Goal: Task Accomplishment & Management: Manage account settings

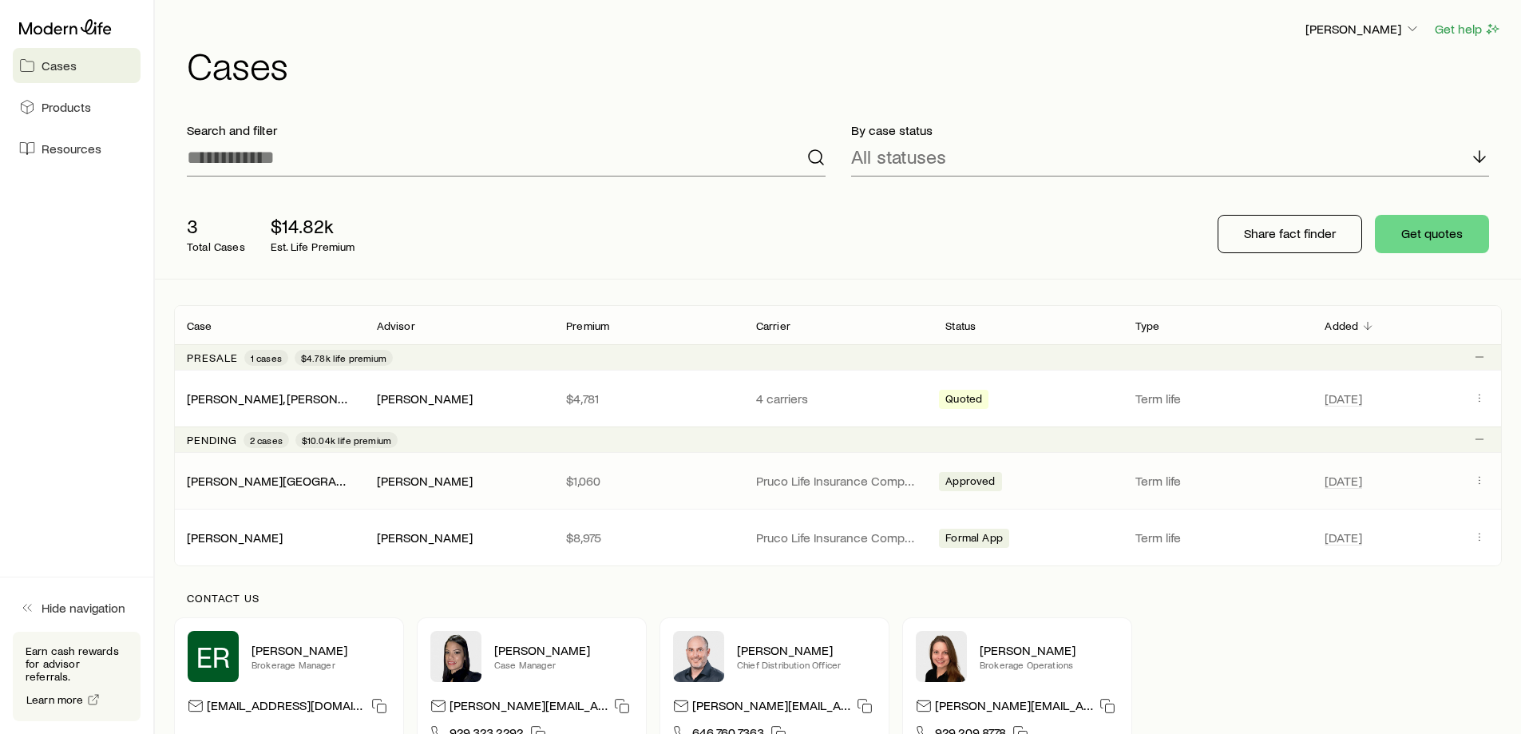
click at [430, 492] on div "[PERSON_NAME] [PERSON_NAME] $1,060 Pruco Life Insurance Company Approved Term l…" at bounding box center [838, 481] width 1328 height 56
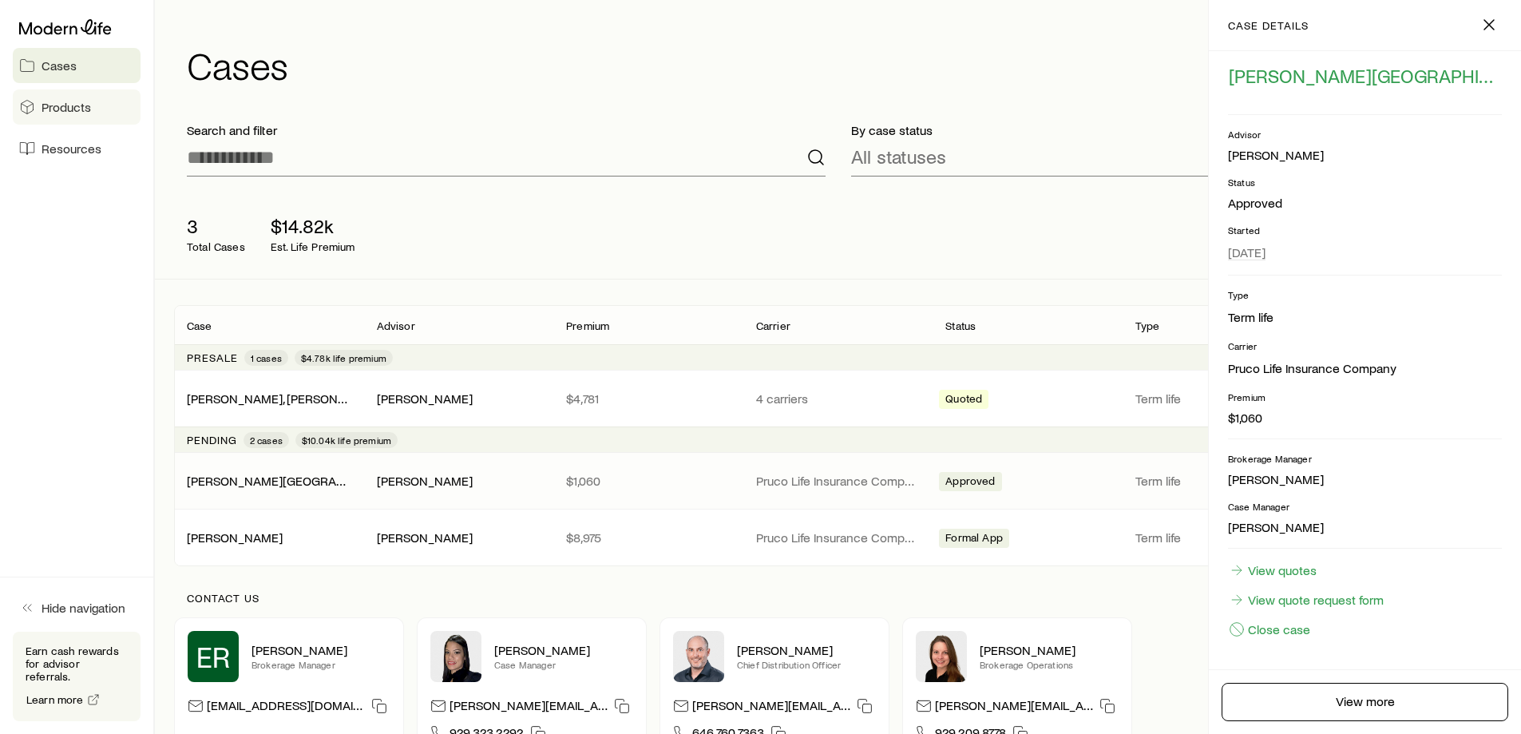
click at [81, 108] on span "Products" at bounding box center [66, 107] width 49 height 16
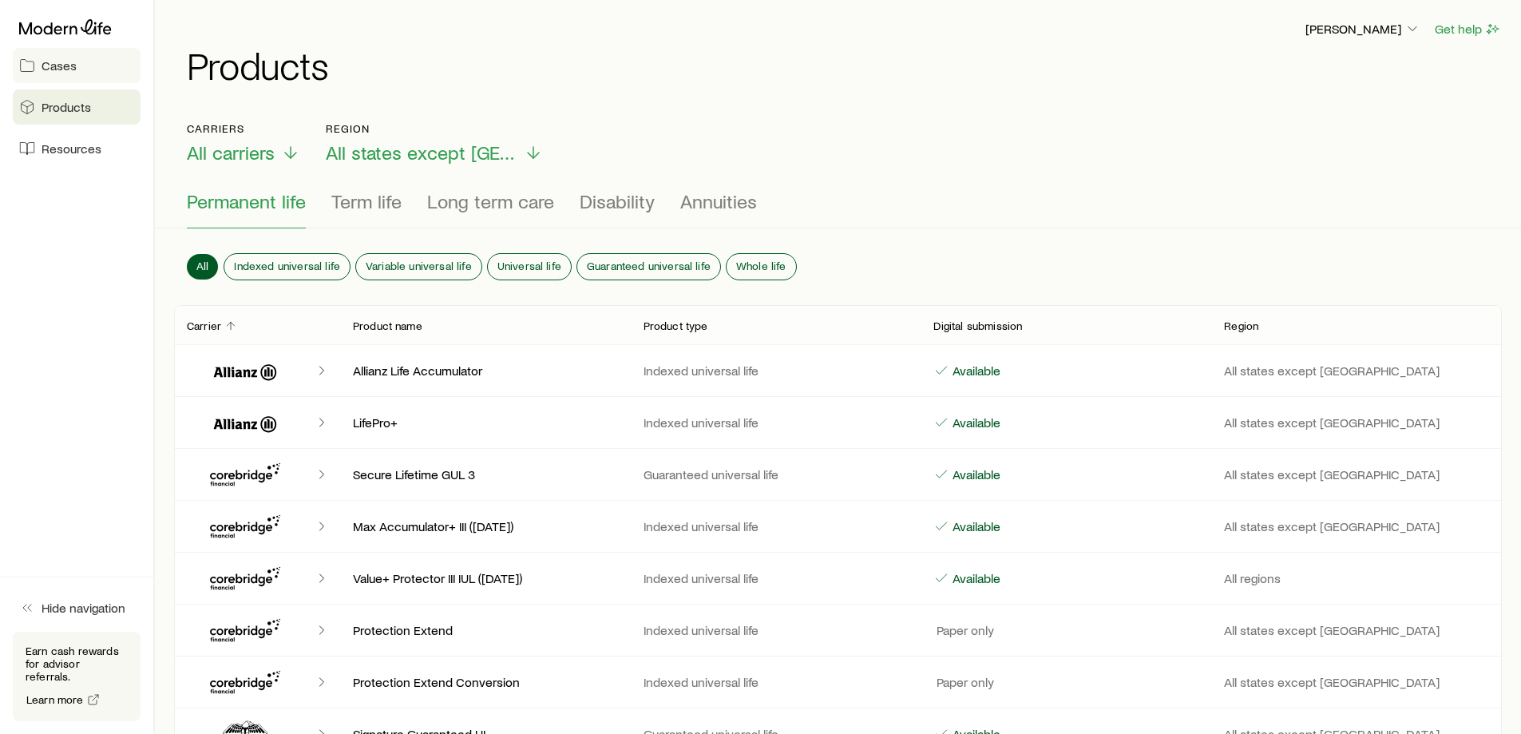
click at [71, 69] on span "Cases" at bounding box center [59, 65] width 35 height 16
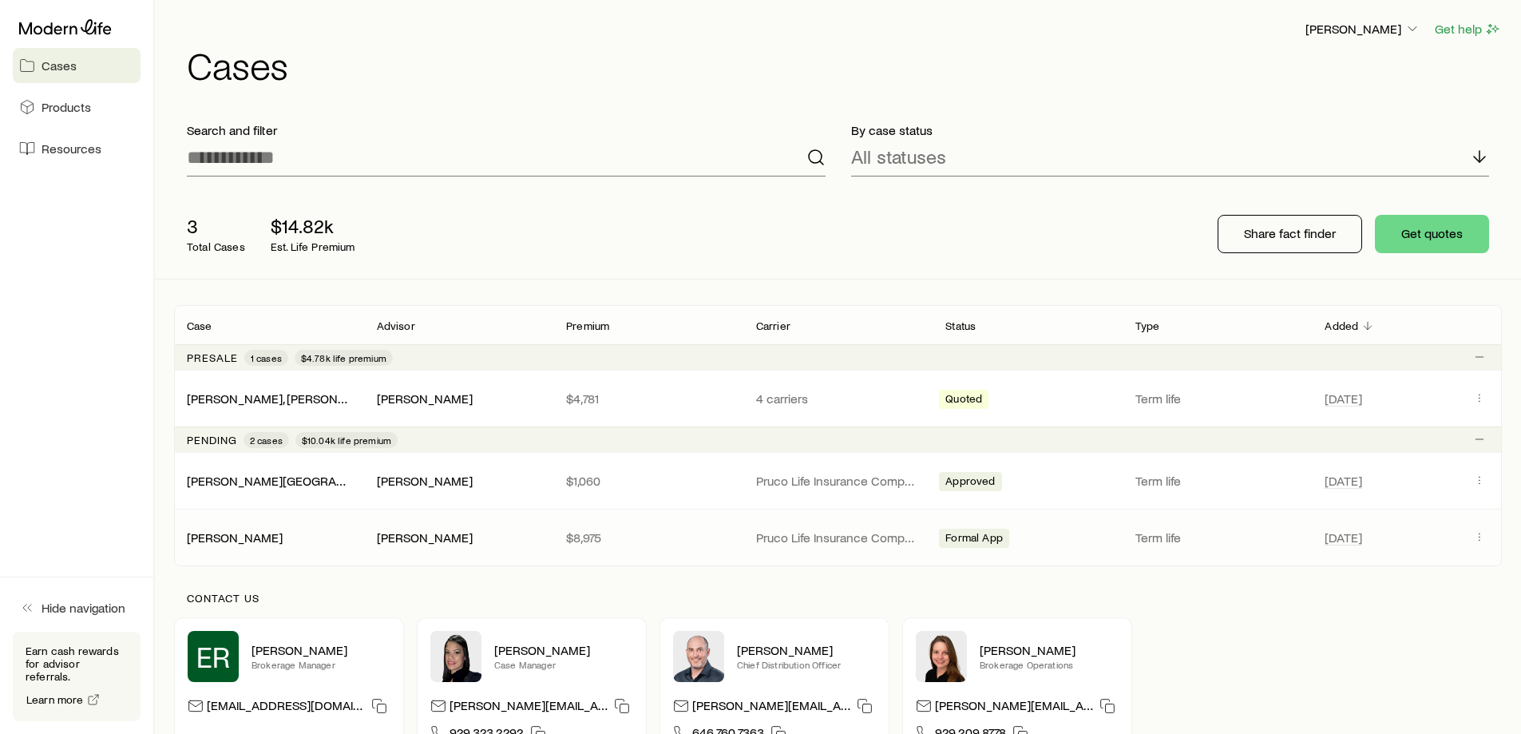
click at [533, 535] on div "[PERSON_NAME]" at bounding box center [459, 537] width 164 height 17
click at [577, 533] on p "$8,975" at bounding box center [648, 537] width 164 height 16
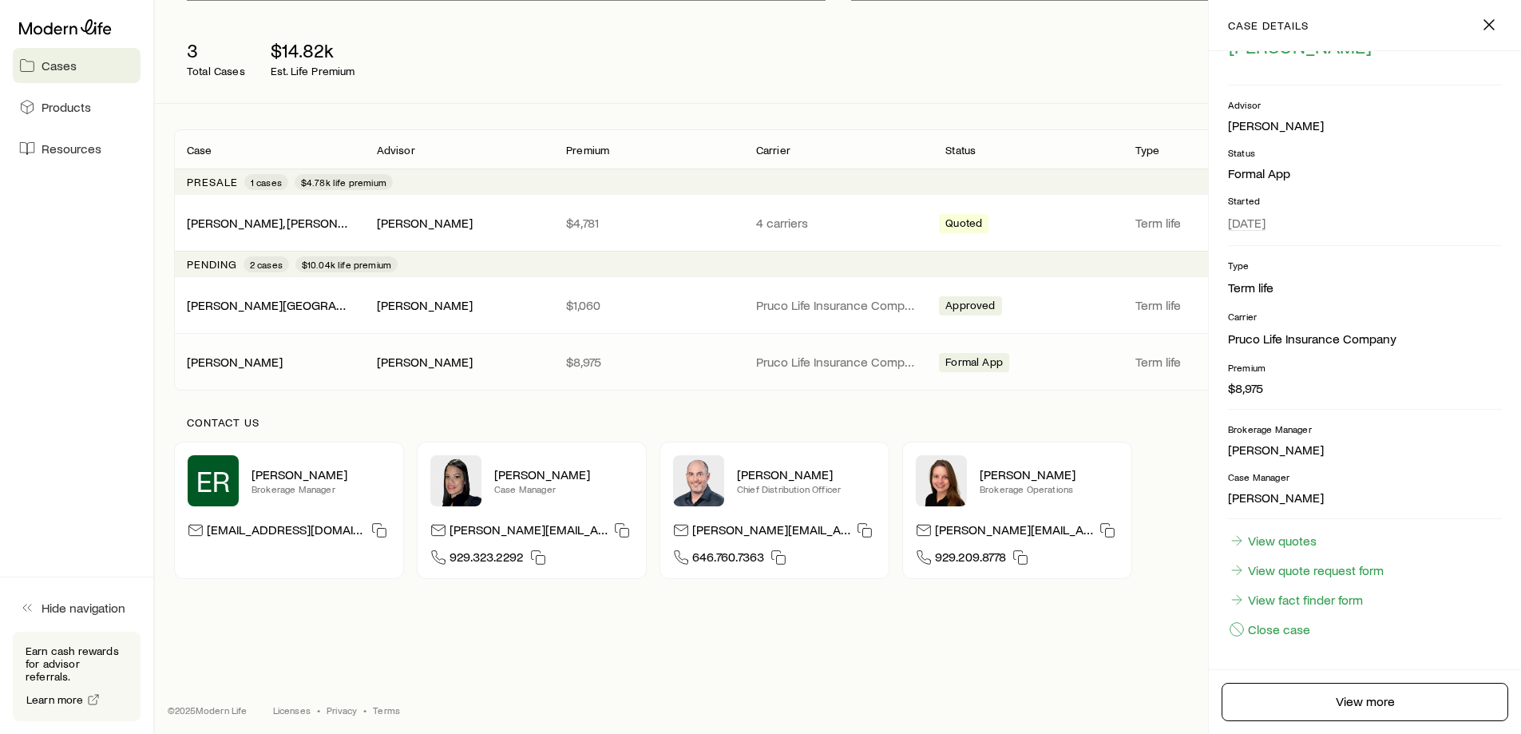
scroll to position [180, 0]
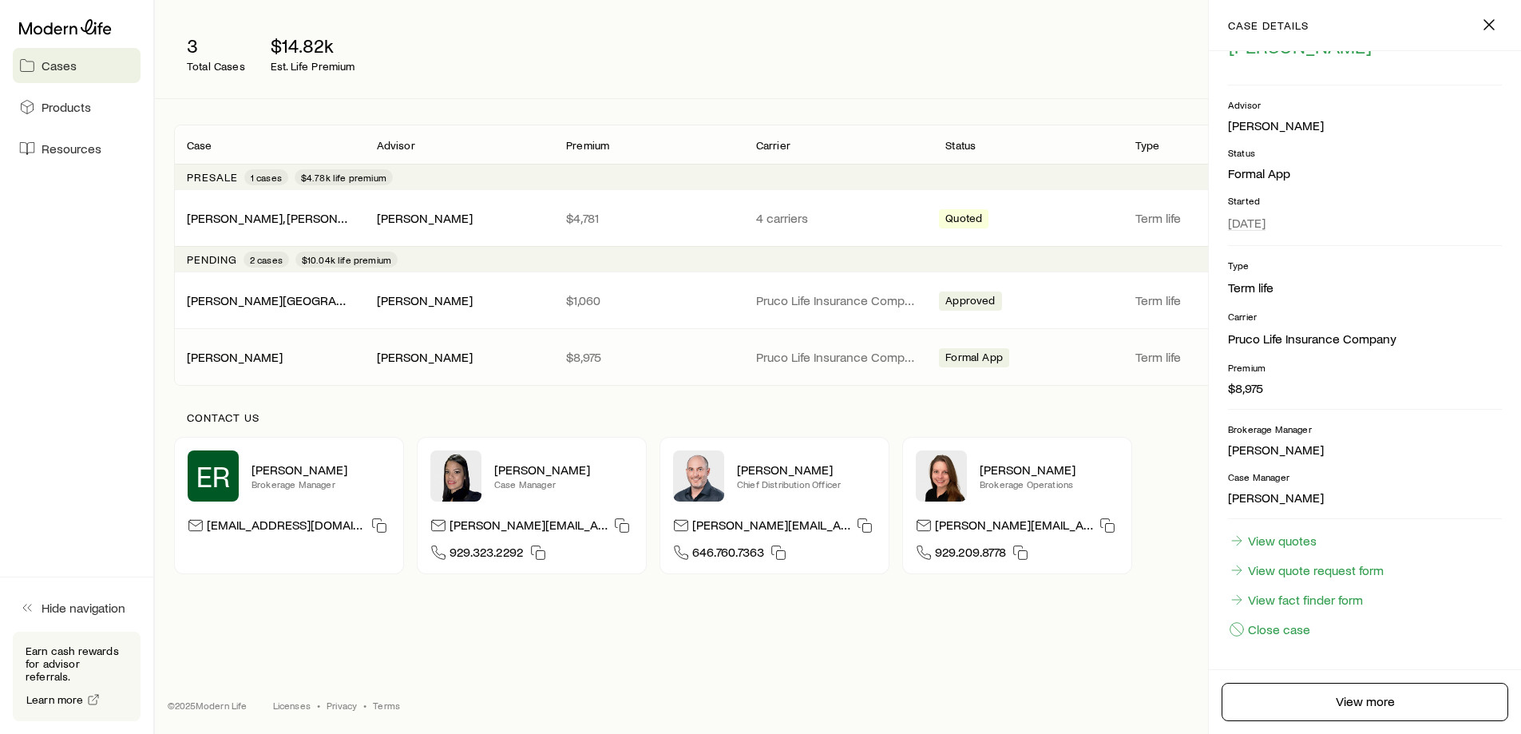
click at [265, 354] on link "[PERSON_NAME]" at bounding box center [235, 356] width 96 height 15
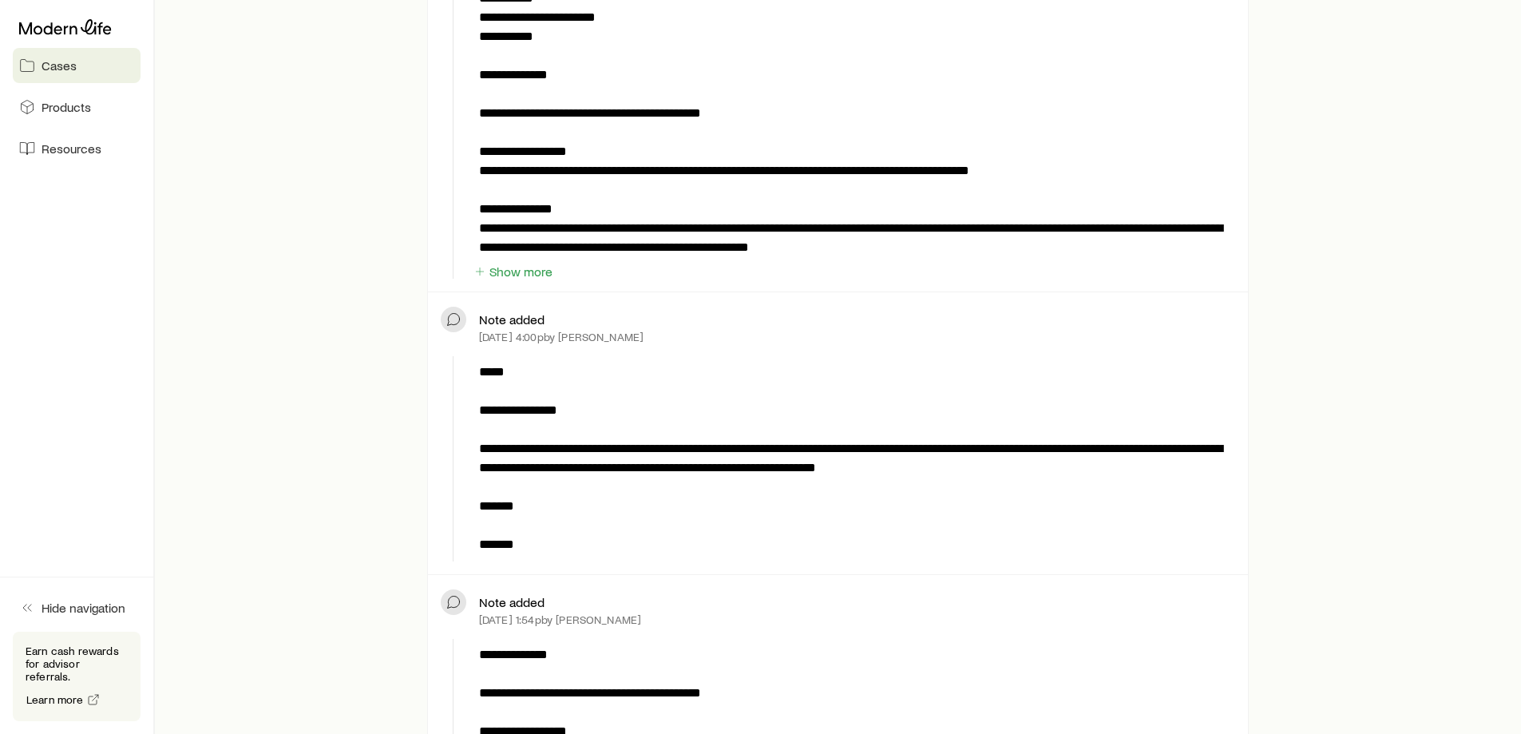
scroll to position [639, 0]
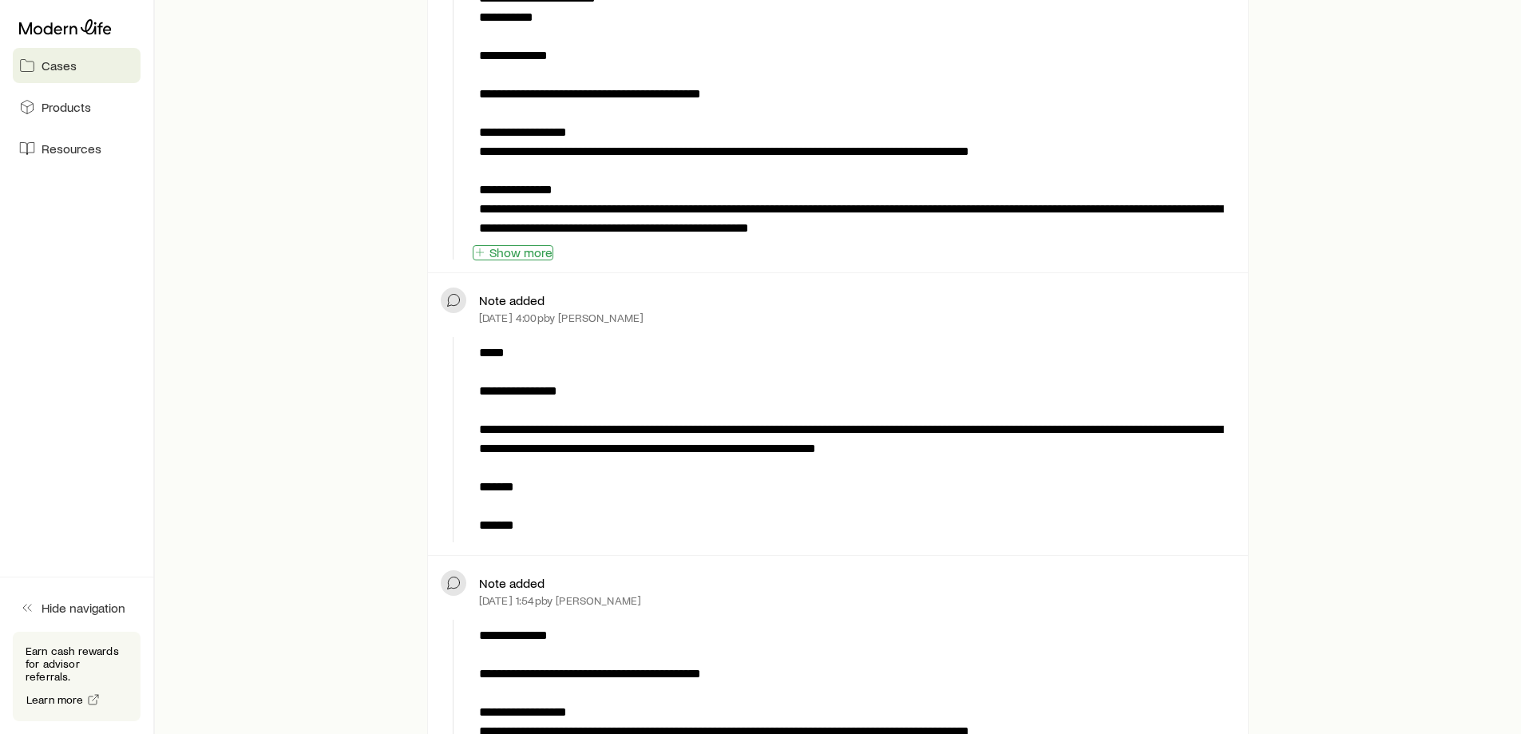
click at [536, 253] on button "Show more" at bounding box center [513, 252] width 81 height 15
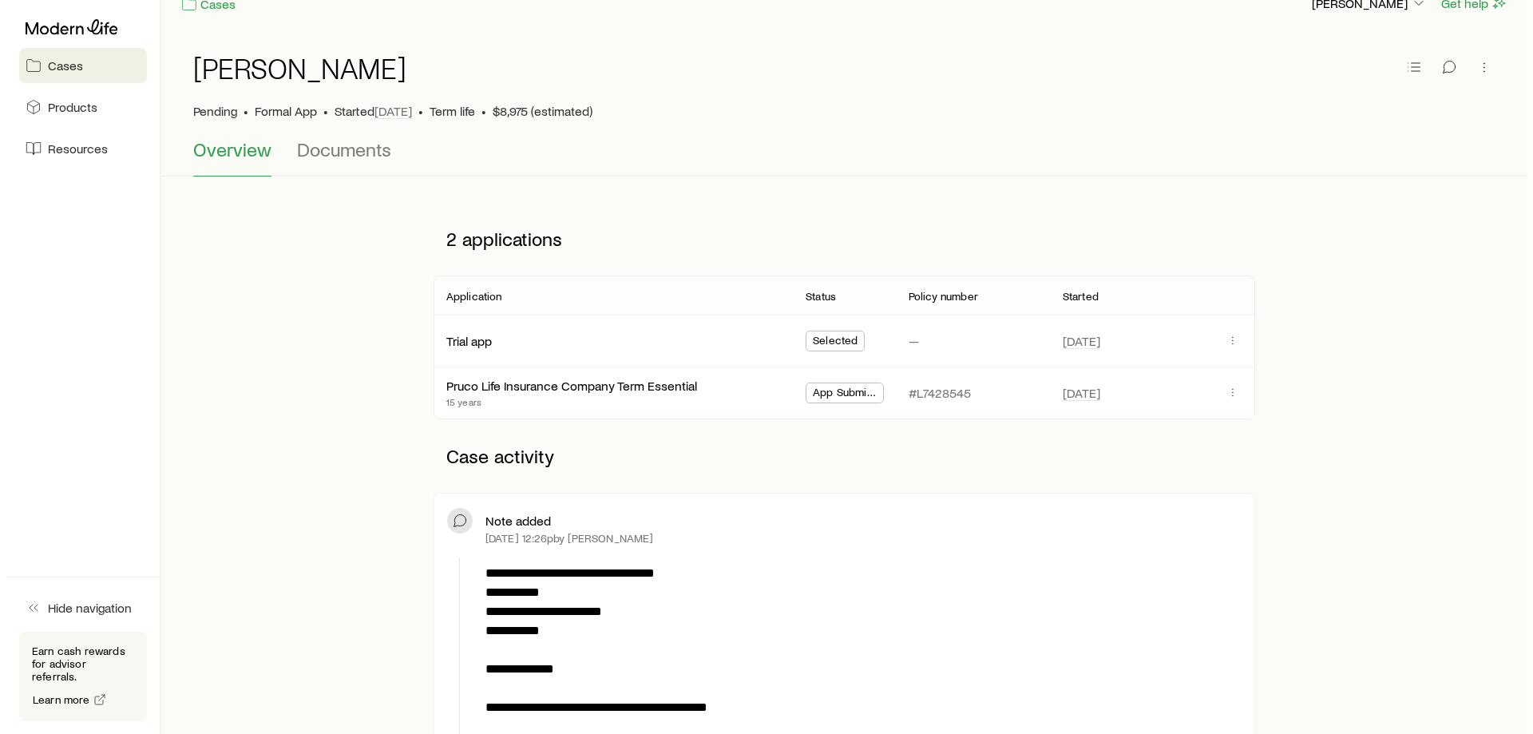
scroll to position [0, 0]
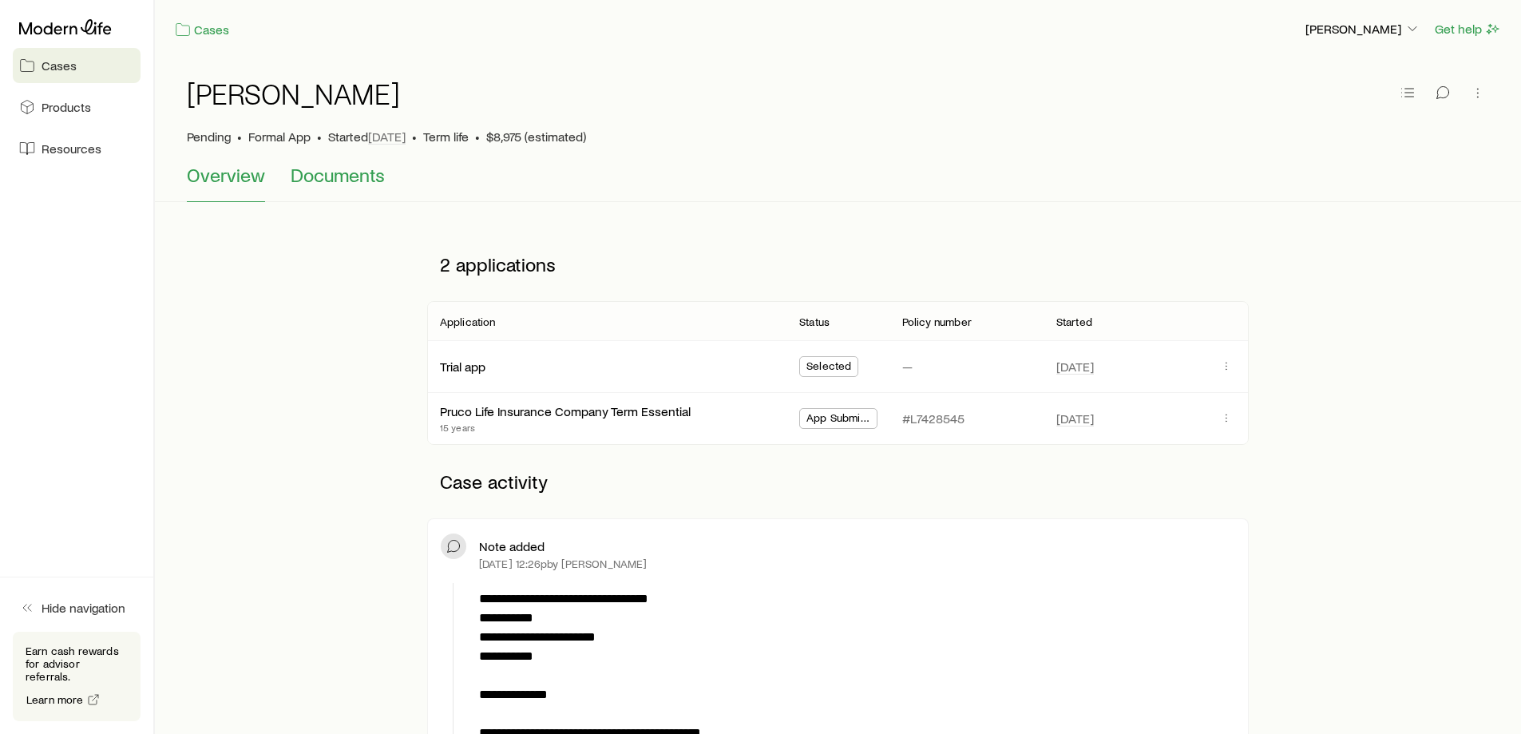
click at [331, 176] on span "Documents" at bounding box center [338, 175] width 94 height 22
